Goal: Navigation & Orientation: Find specific page/section

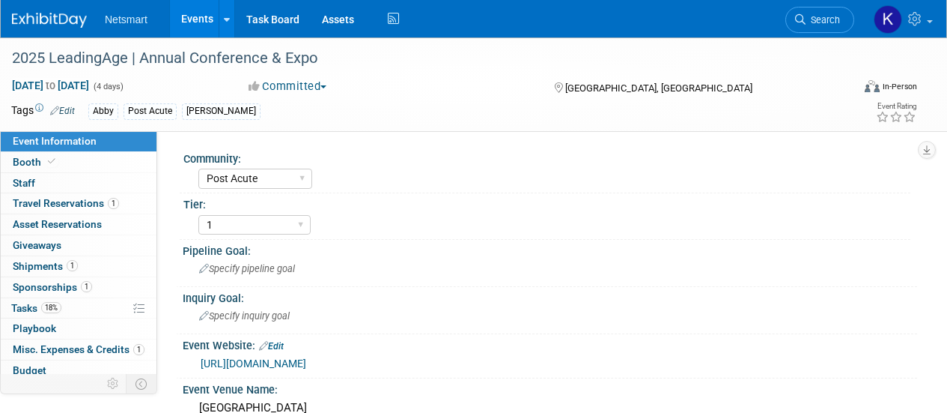
select select "Post Acute"
select select "1"
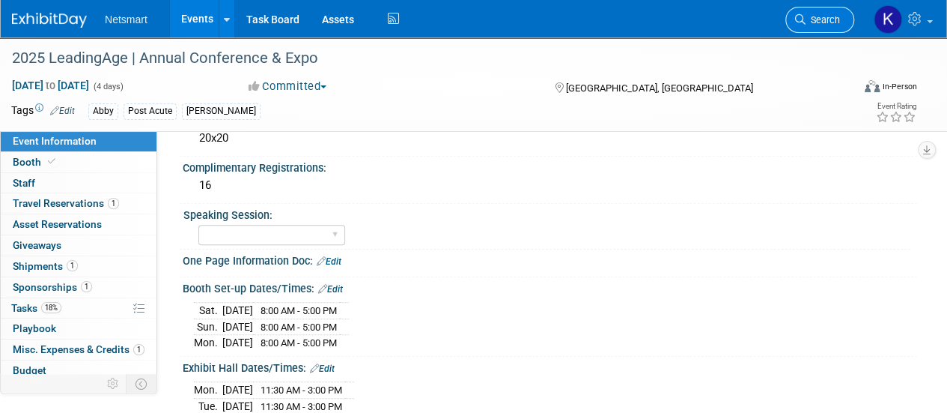
click at [816, 17] on span "Search" at bounding box center [823, 19] width 34 height 11
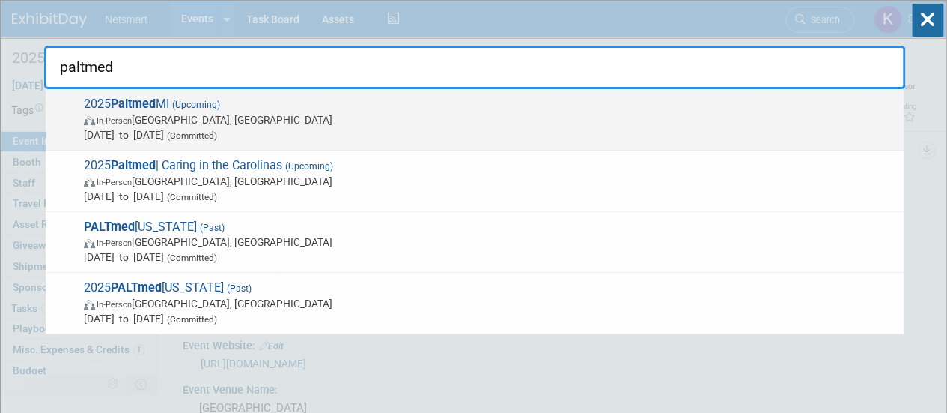
type input "paltmed"
click at [319, 115] on span "In-Person [GEOGRAPHIC_DATA], [GEOGRAPHIC_DATA]" at bounding box center [490, 119] width 812 height 15
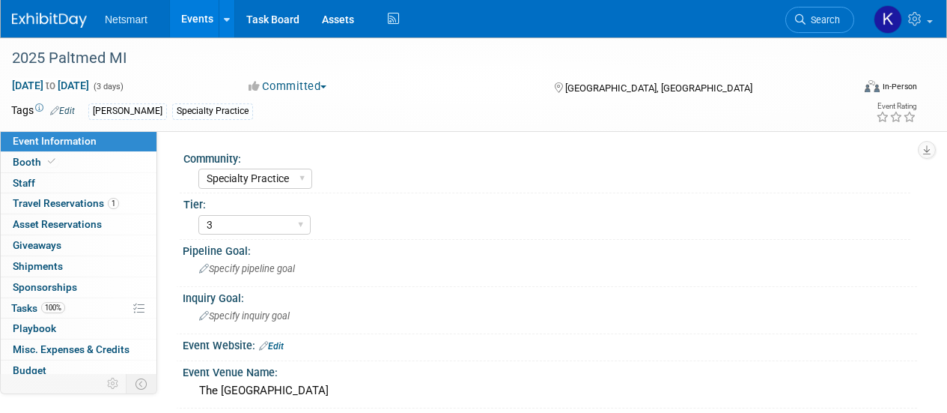
select select "Specialty Practice"
select select "3"
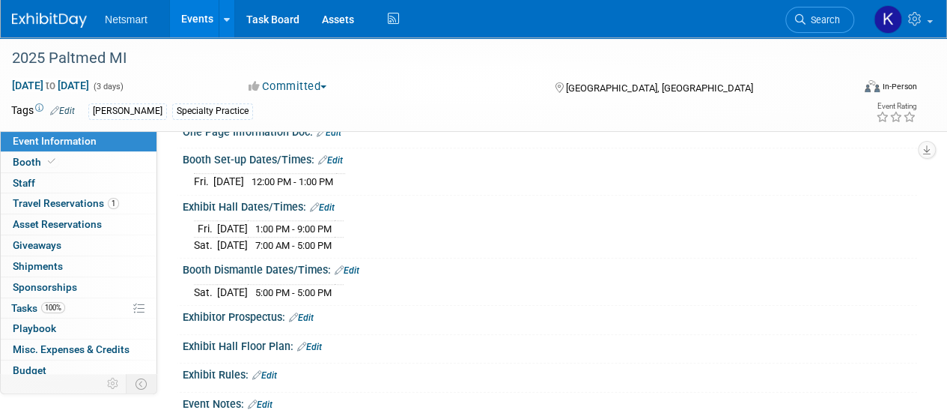
scroll to position [500, 0]
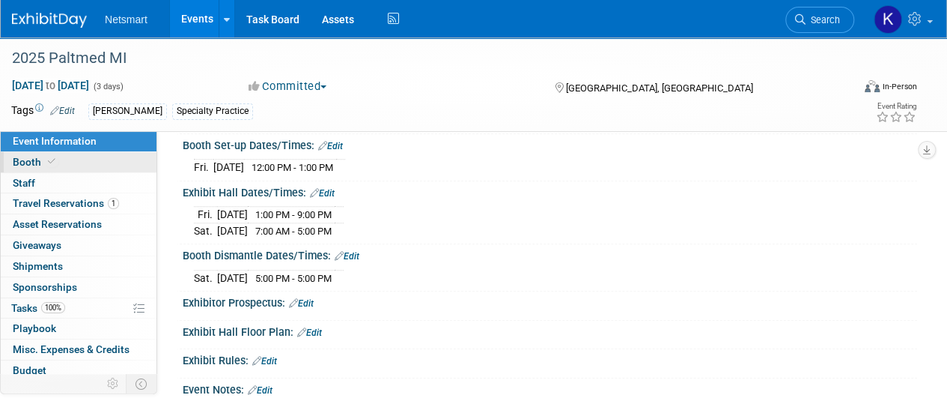
click at [118, 159] on link "Booth" at bounding box center [79, 162] width 156 height 20
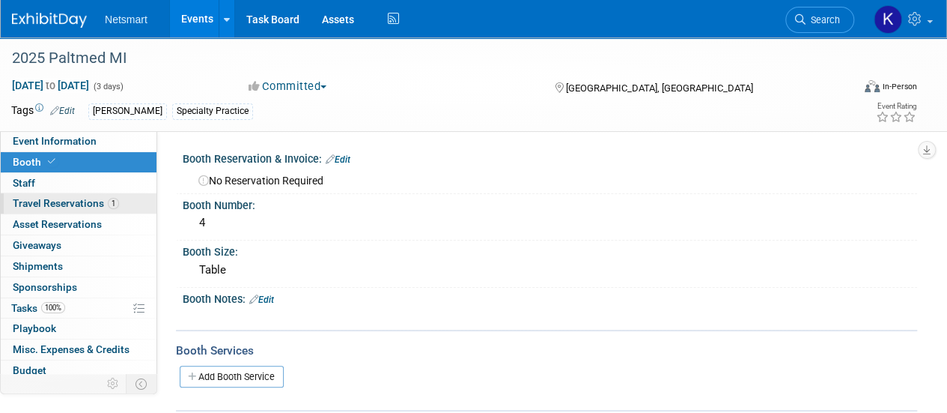
click at [100, 204] on span "Travel Reservations 1" at bounding box center [66, 203] width 106 height 12
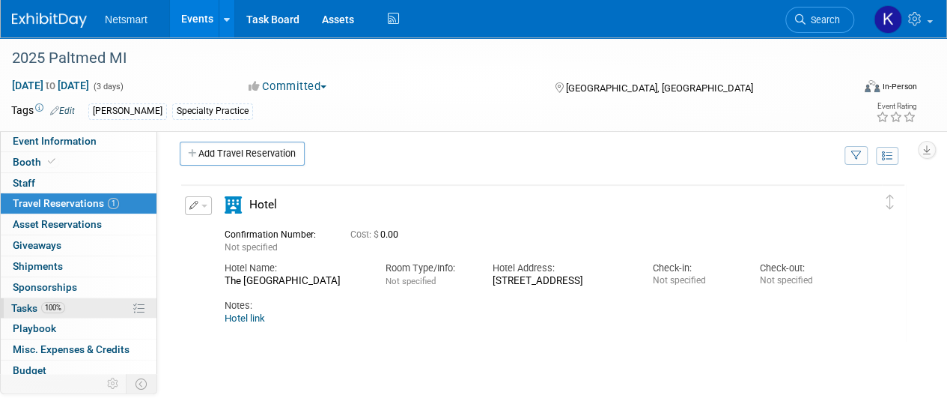
click at [61, 311] on span "Tasks 100%" at bounding box center [38, 308] width 54 height 12
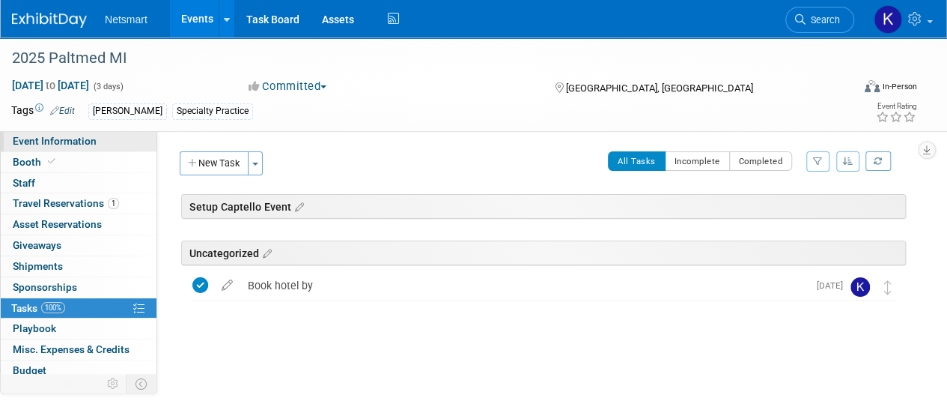
click at [70, 141] on span "Event Information" at bounding box center [55, 141] width 84 height 12
select select "Specialty Practice"
select select "3"
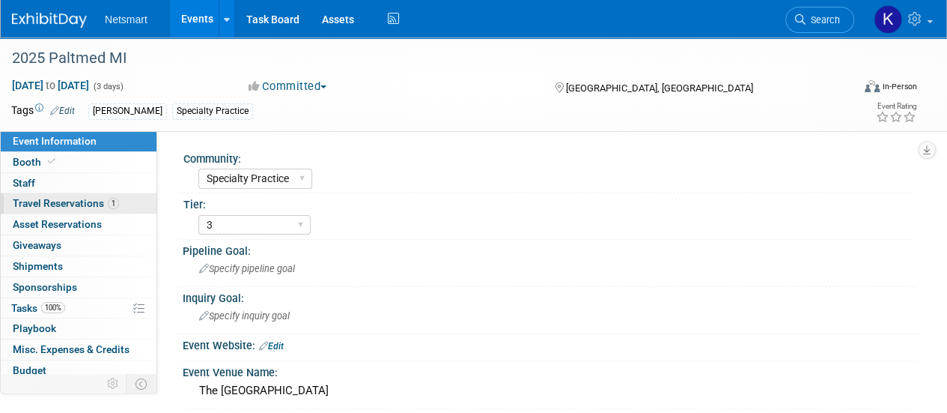
click at [72, 206] on span "Travel Reservations 1" at bounding box center [66, 203] width 106 height 12
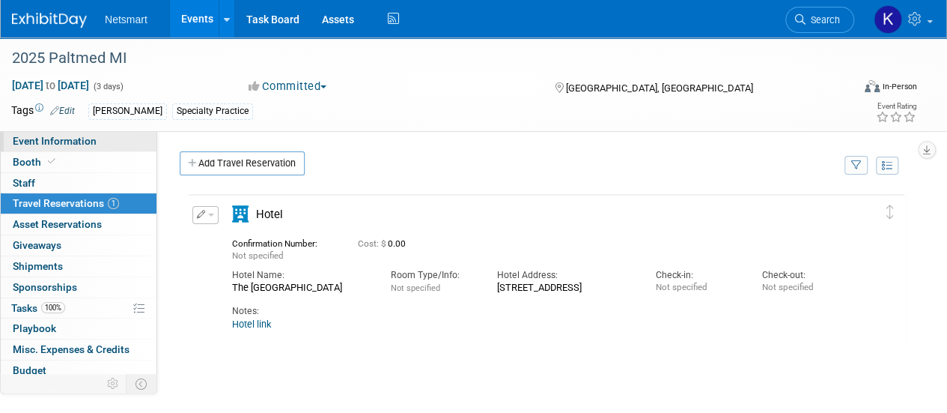
click at [96, 141] on link "Event Information" at bounding box center [79, 141] width 156 height 20
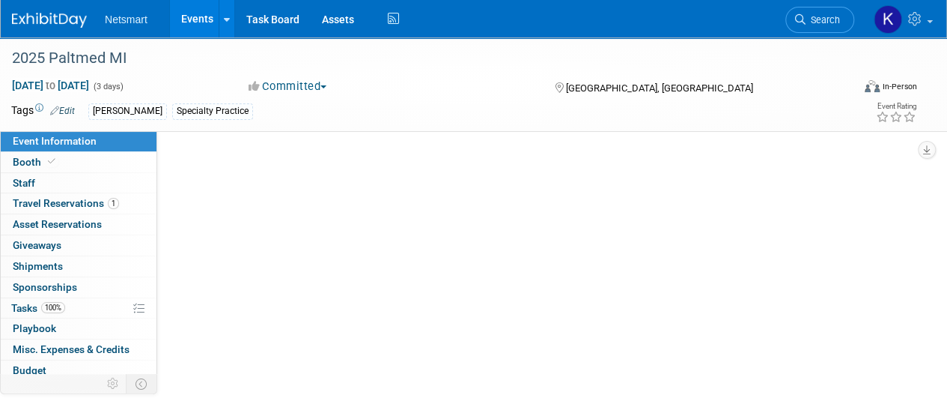
select select "Specialty Practice"
select select "3"
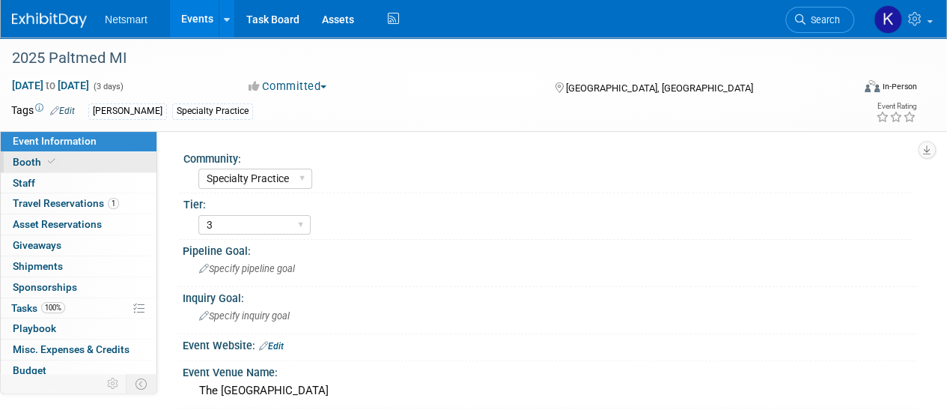
click at [90, 162] on link "Booth" at bounding box center [79, 162] width 156 height 20
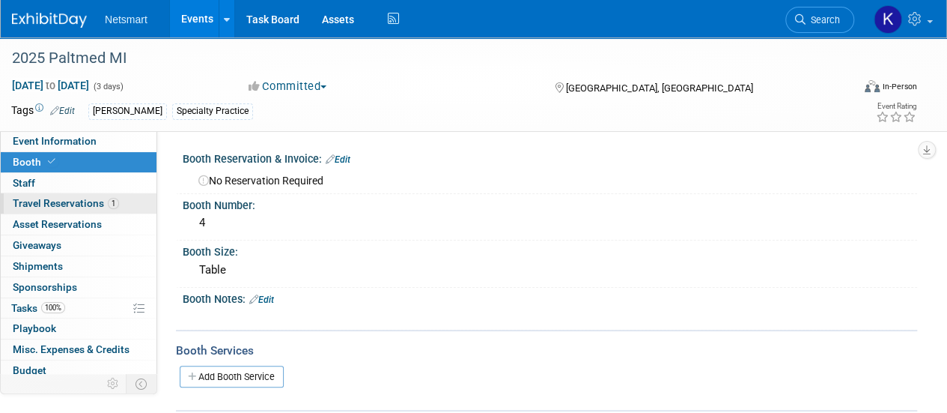
click at [112, 204] on span "1" at bounding box center [113, 203] width 11 height 11
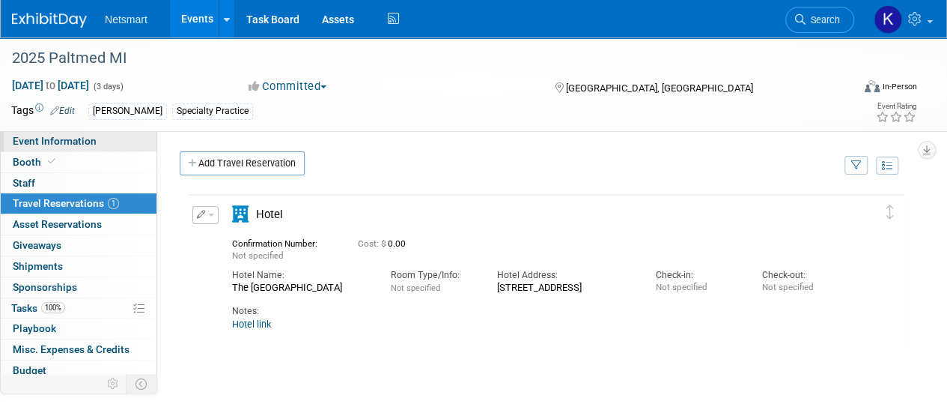
click at [105, 150] on link "Event Information" at bounding box center [79, 141] width 156 height 20
select select "Specialty Practice"
select select "3"
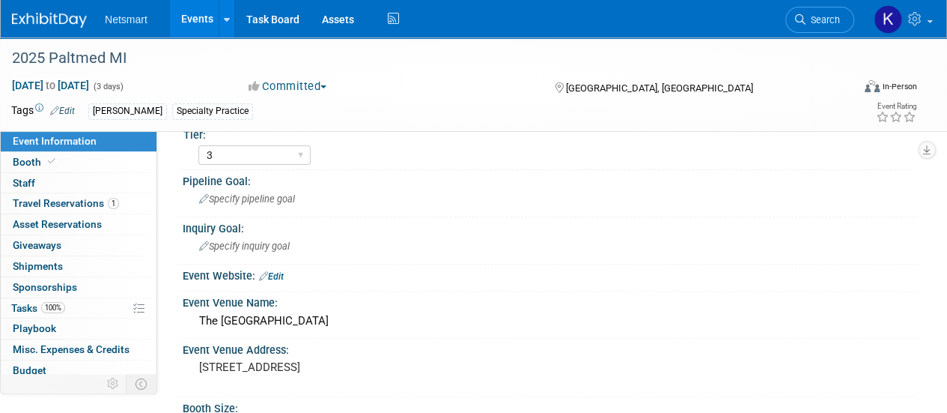
scroll to position [70, 0]
click at [256, 362] on pre "3500 S State Street, Ann Arbor, MI 48108" at bounding box center [335, 365] width 273 height 13
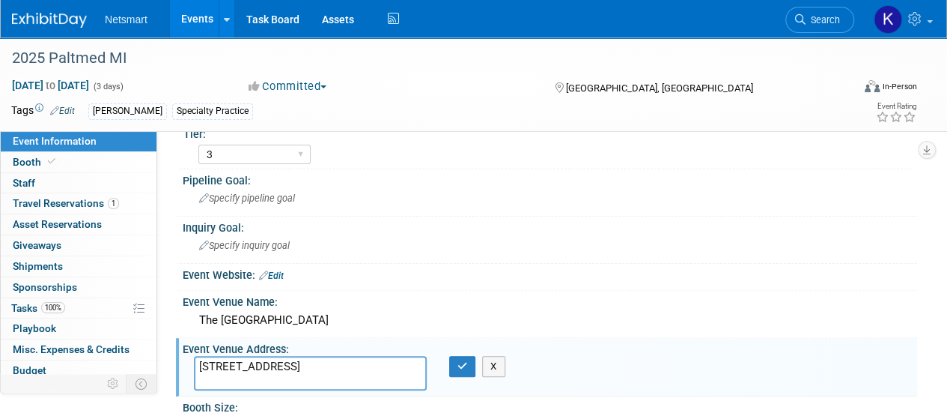
click at [256, 362] on textarea "3500 S State Street, Ann Arbor, MI 48108" at bounding box center [310, 373] width 233 height 34
